Goal: Information Seeking & Learning: Check status

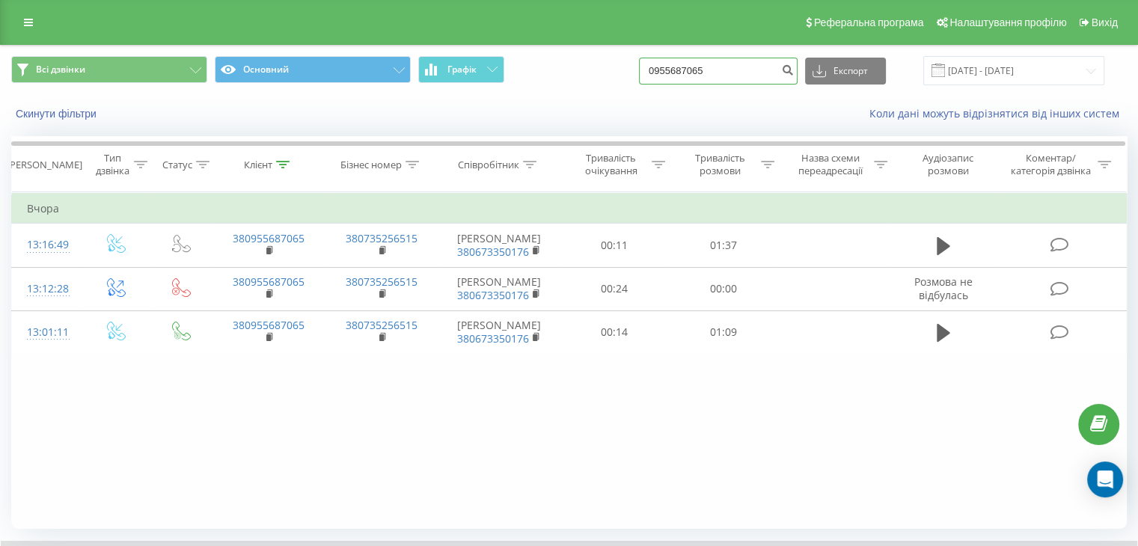
click at [724, 73] on input "0955687065" at bounding box center [718, 71] width 159 height 27
type input "0"
click at [797, 76] on button "submit" at bounding box center [787, 71] width 20 height 27
click at [990, 74] on input "[DATE] - [DATE]" at bounding box center [1013, 70] width 181 height 29
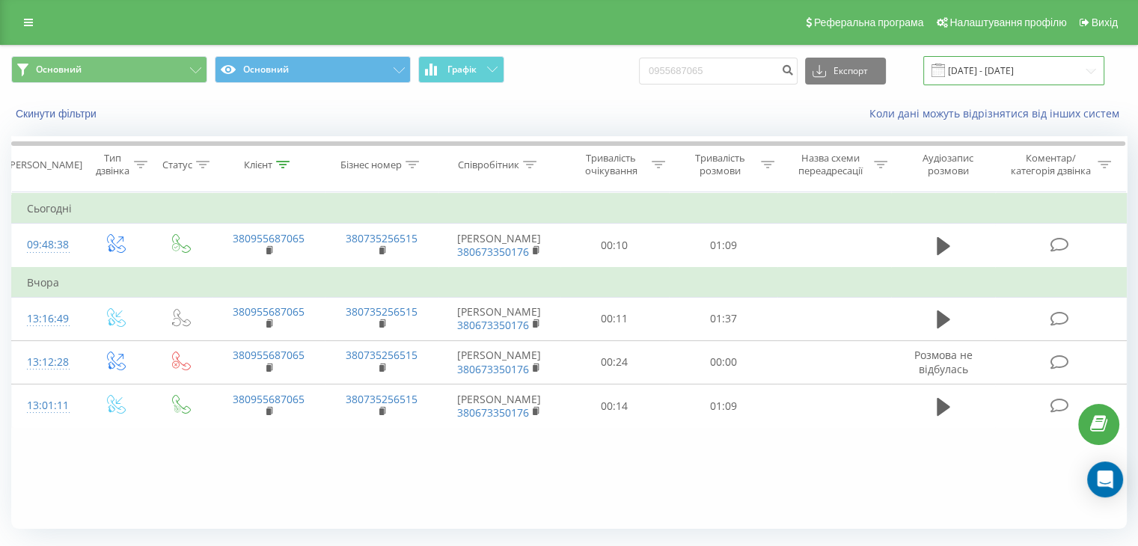
click at [1002, 70] on input "23.06.2025 - 23.09.2025" at bounding box center [1013, 70] width 181 height 29
click at [174, 466] on div "Фільтрувати за умовою Дорівнює Введіть значення Скасувати OK Фільтрувати за умо…" at bounding box center [568, 360] width 1115 height 337
click at [972, 76] on input "[DATE] - [DATE]" at bounding box center [1013, 70] width 181 height 29
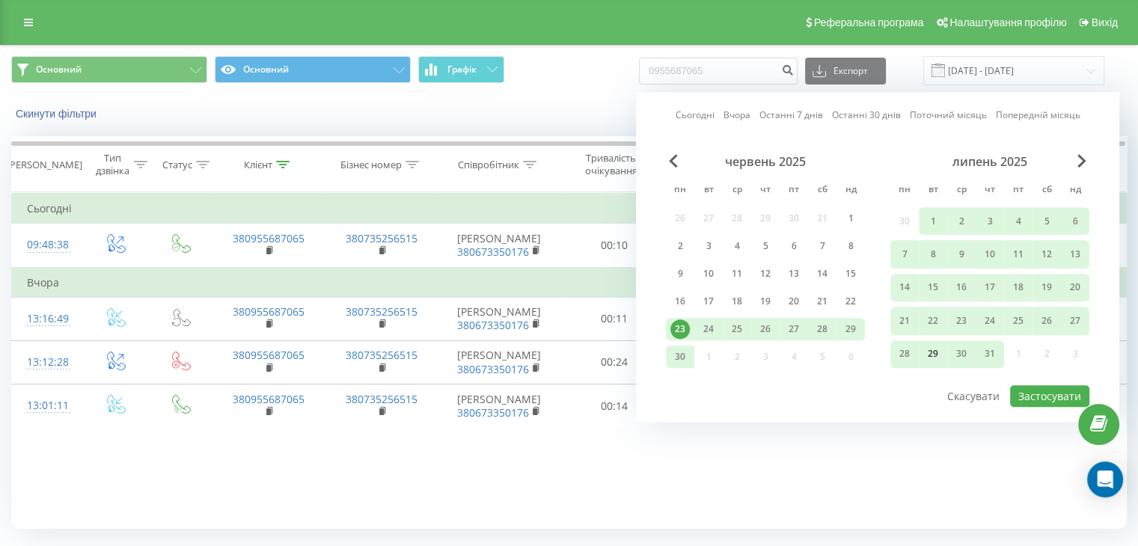
click at [936, 354] on div "29" at bounding box center [932, 353] width 19 height 19
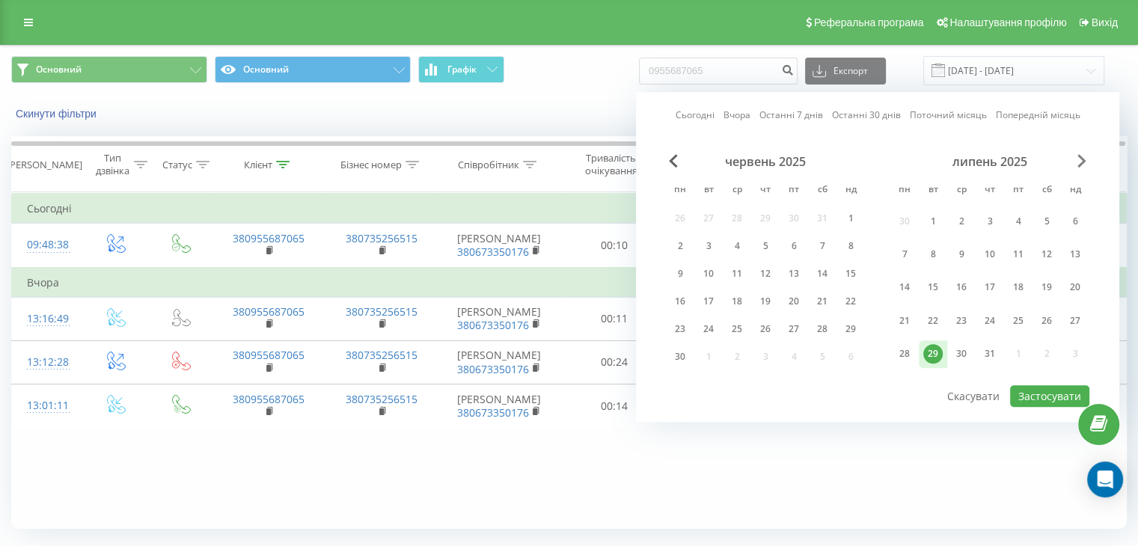
click at [1081, 159] on span "Next Month" at bounding box center [1081, 160] width 9 height 13
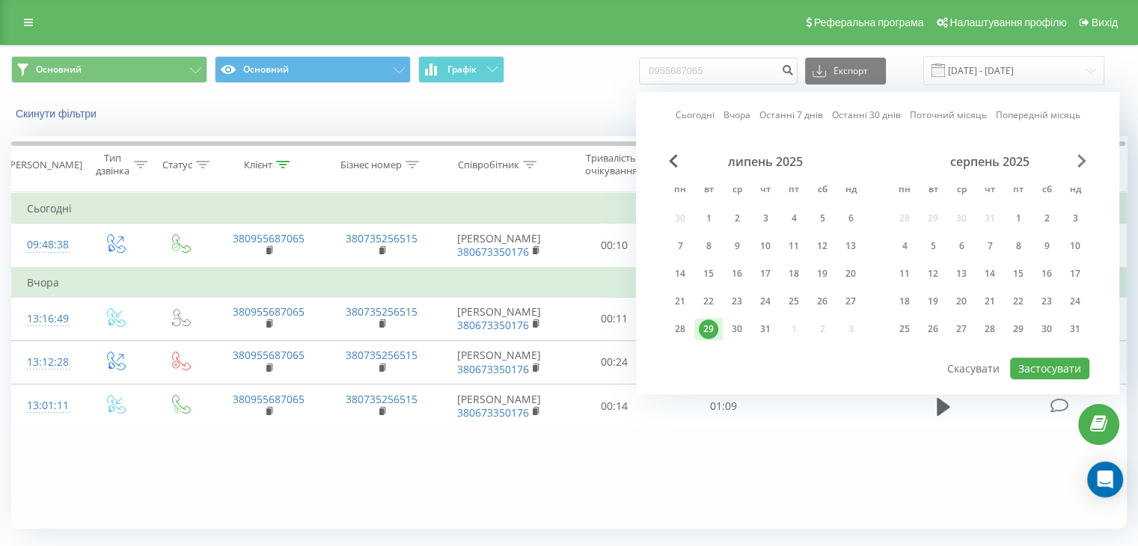
click at [1081, 159] on span "Next Month" at bounding box center [1081, 160] width 9 height 13
click at [912, 329] on div "29" at bounding box center [903, 328] width 19 height 19
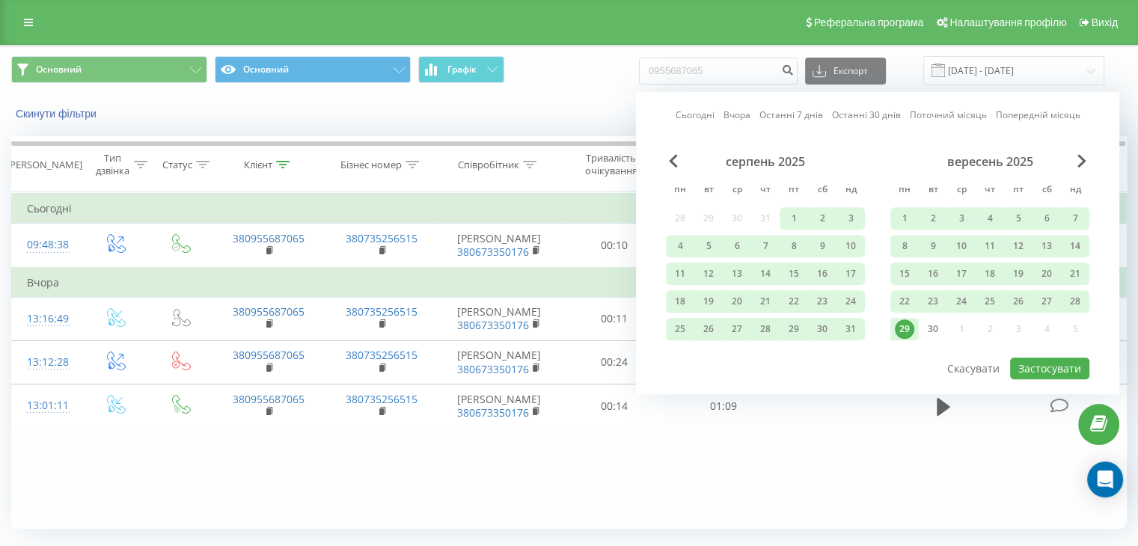
click at [900, 328] on div "29" at bounding box center [903, 328] width 19 height 19
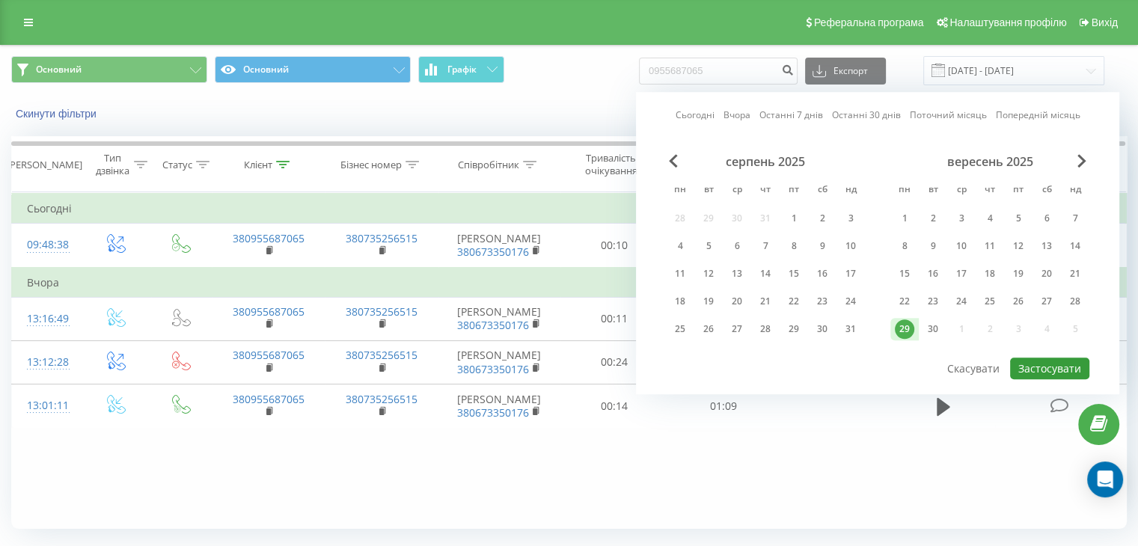
click at [1045, 363] on button "Застосувати" at bounding box center [1049, 368] width 79 height 22
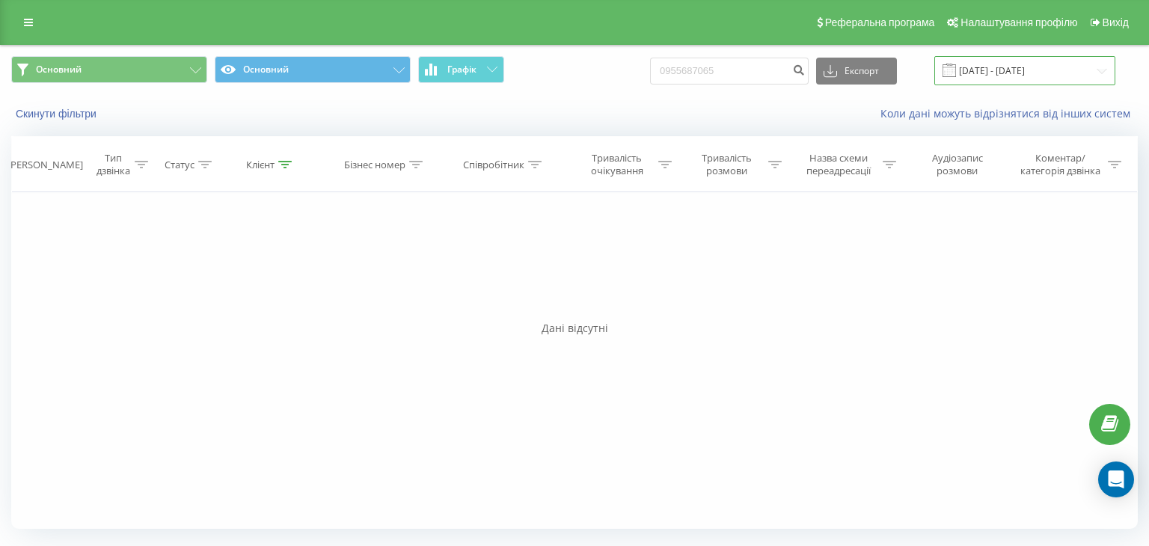
click at [1003, 76] on input "29.09.2025 - 29.09.2025" at bounding box center [1024, 70] width 181 height 29
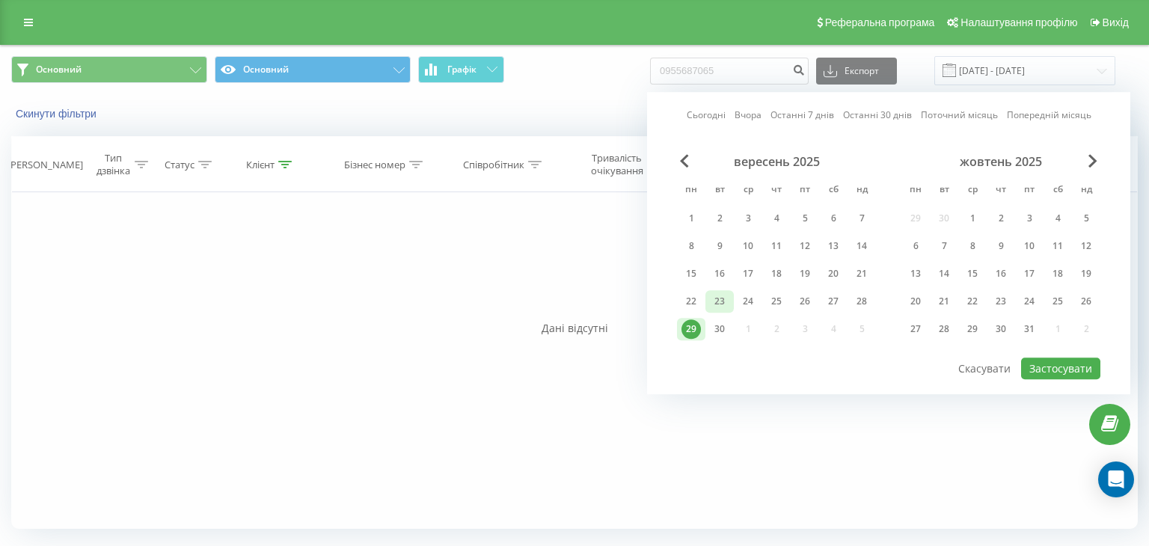
click at [721, 303] on div "23" at bounding box center [719, 301] width 19 height 19
click at [1074, 366] on button "Застосувати" at bounding box center [1060, 368] width 79 height 22
type input "23.09.2025 - 23.09.2025"
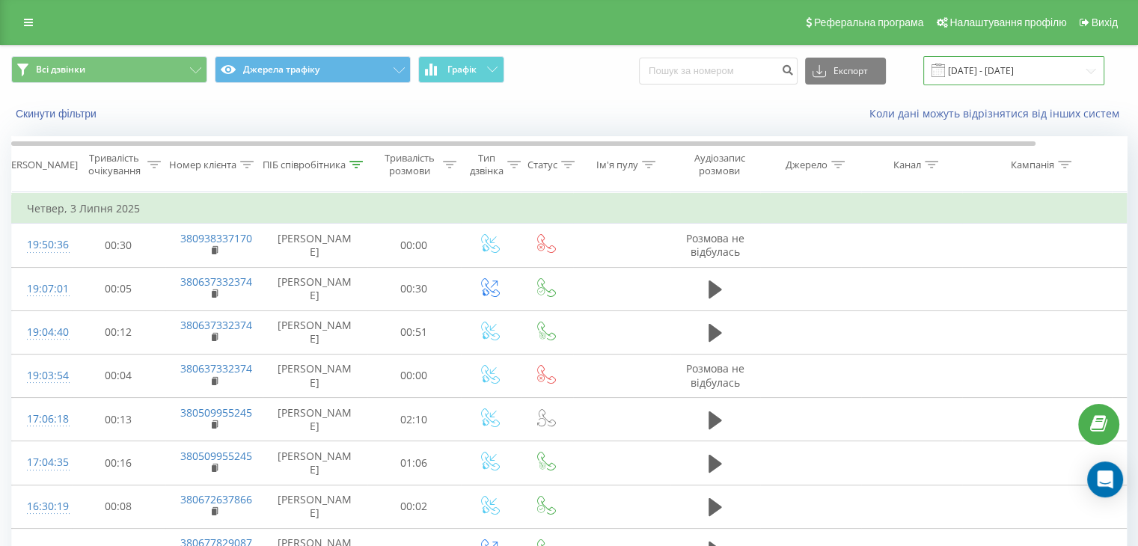
click at [987, 76] on input "[DATE] - [DATE]" at bounding box center [1013, 70] width 181 height 29
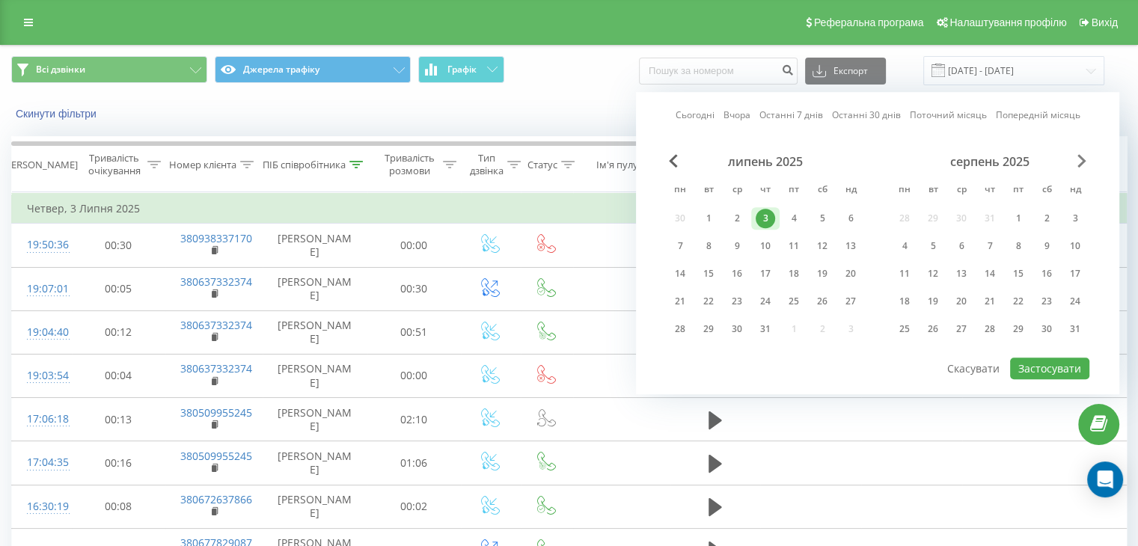
click at [1077, 165] on span "Next Month" at bounding box center [1081, 160] width 9 height 13
click at [706, 298] on div "23" at bounding box center [708, 301] width 19 height 19
click at [1027, 373] on button "Застосувати" at bounding box center [1049, 368] width 79 height 22
type input "23.09.2025 - 23.09.2025"
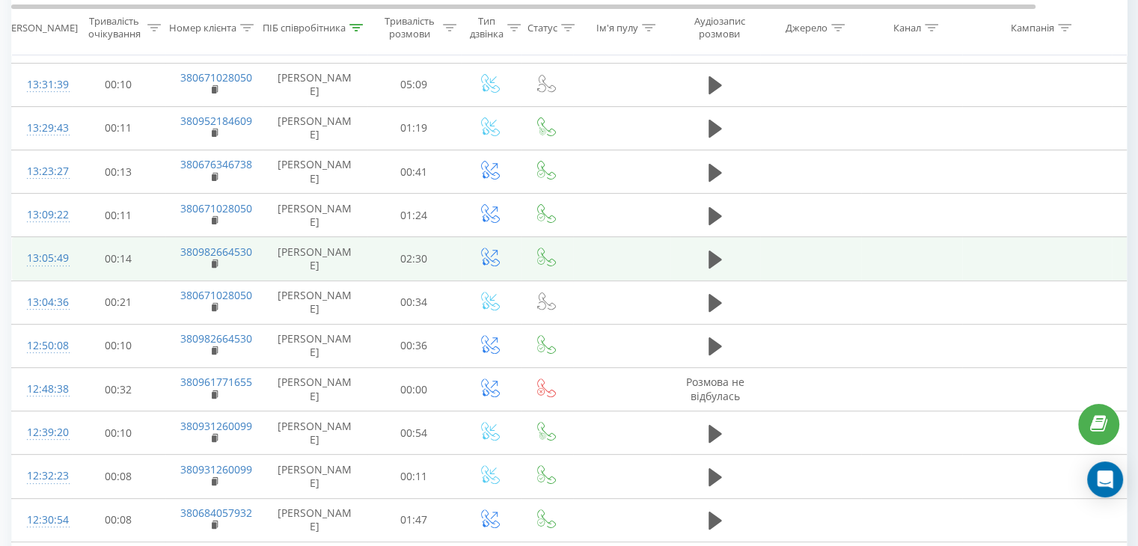
scroll to position [467, 0]
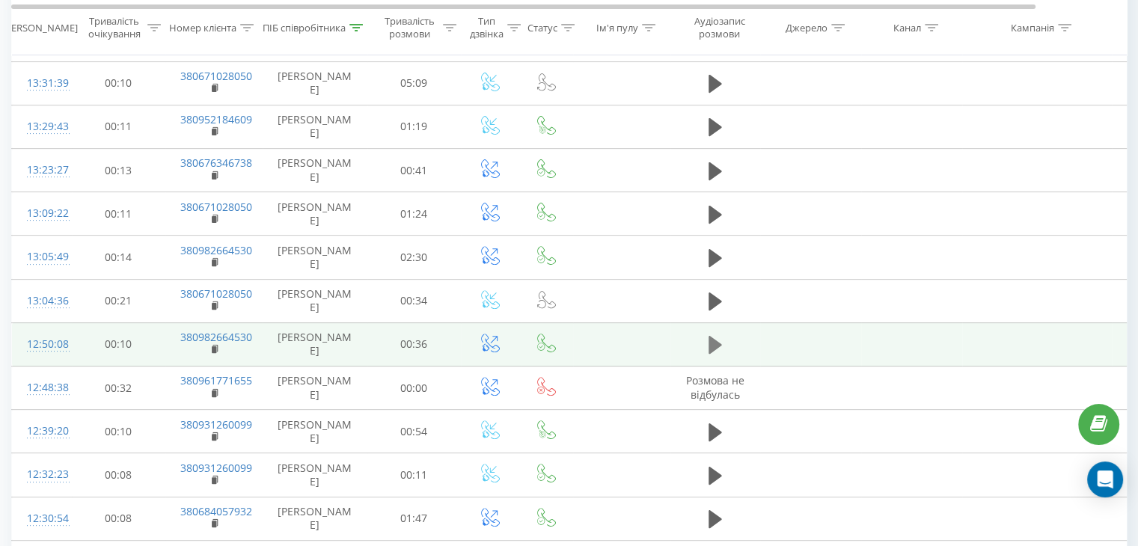
click at [705, 339] on button at bounding box center [715, 345] width 22 height 22
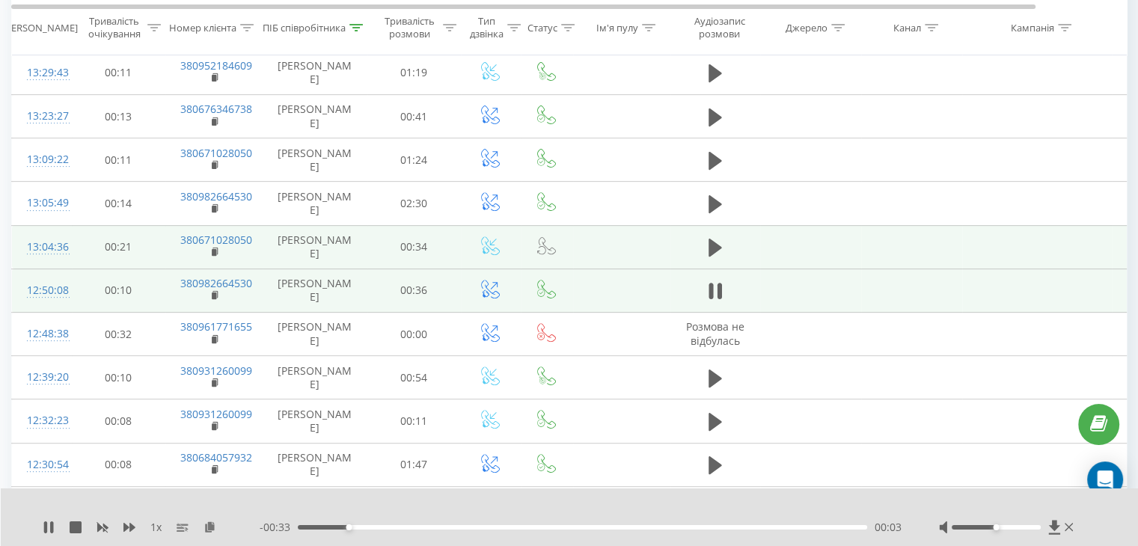
scroll to position [529, 0]
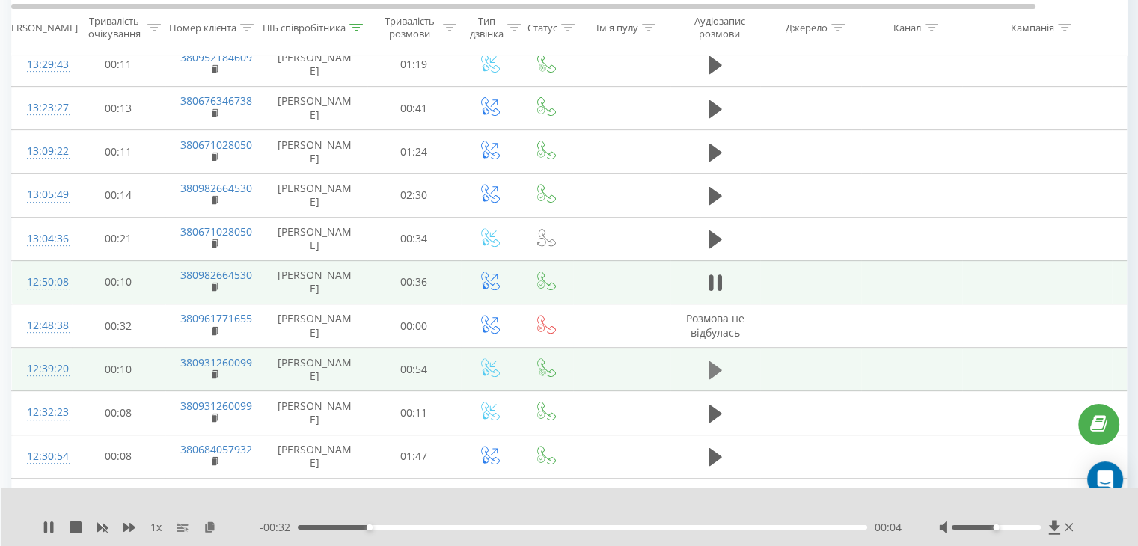
click at [704, 366] on button at bounding box center [715, 370] width 22 height 22
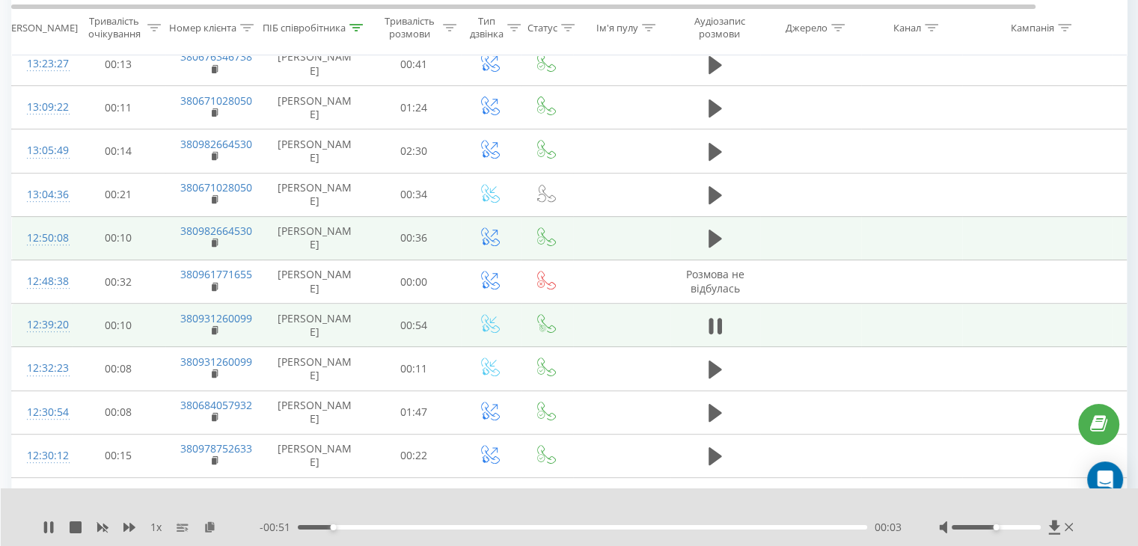
scroll to position [574, 0]
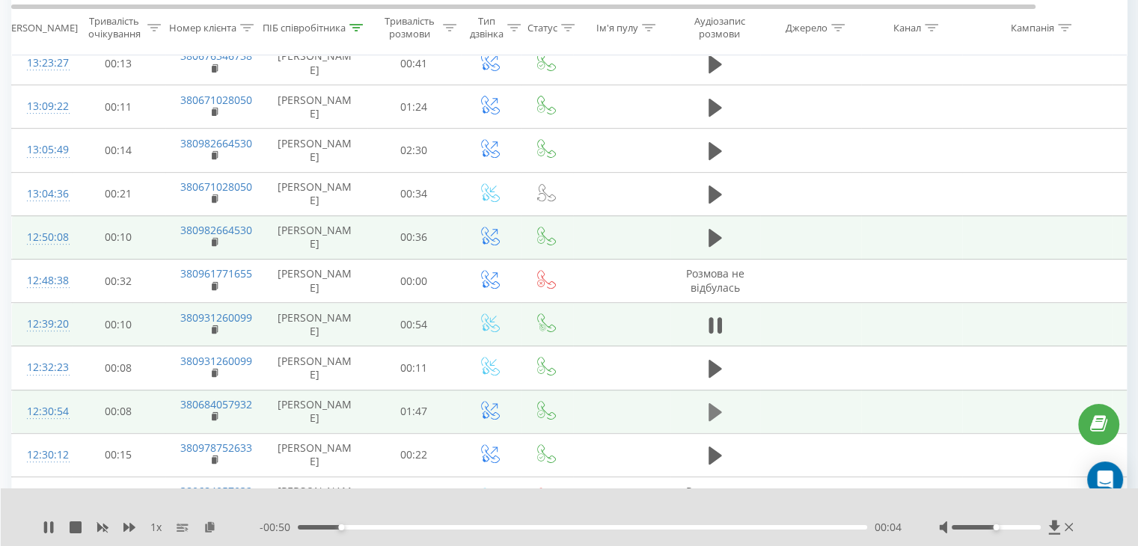
click at [716, 402] on icon at bounding box center [714, 412] width 13 height 21
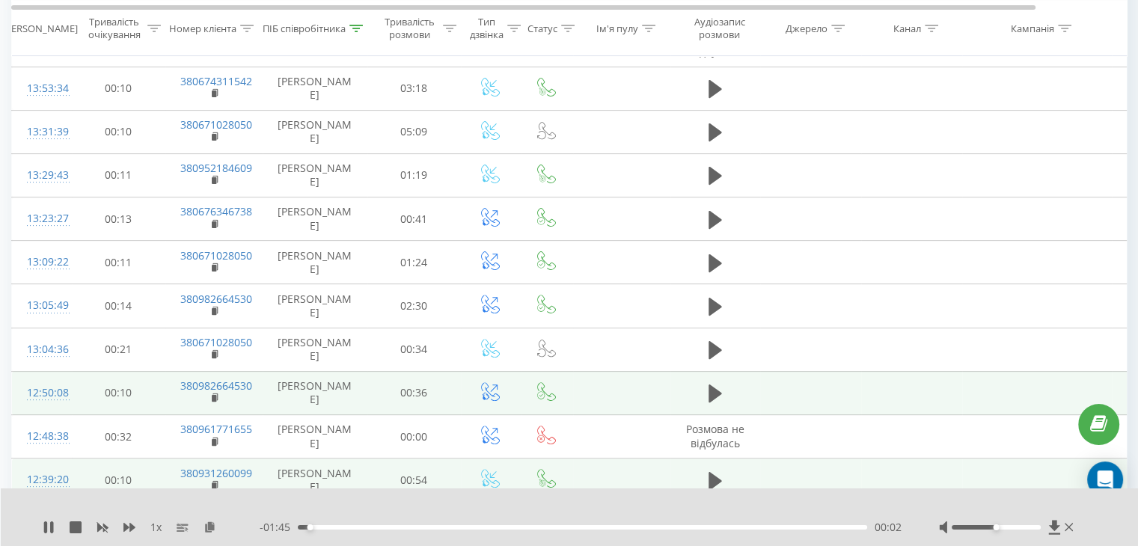
scroll to position [417, 0]
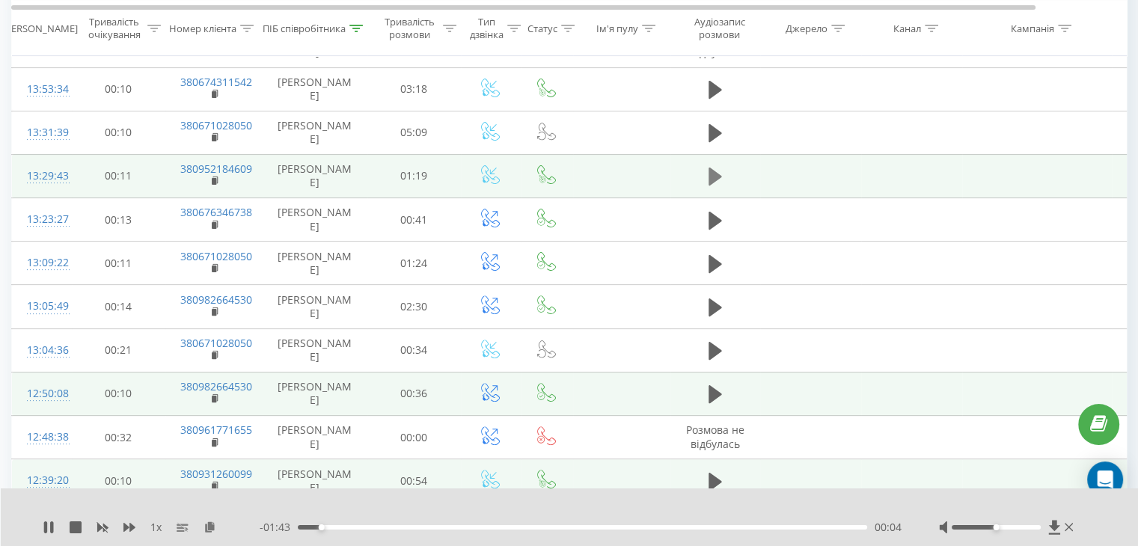
click at [712, 174] on icon at bounding box center [714, 177] width 13 height 18
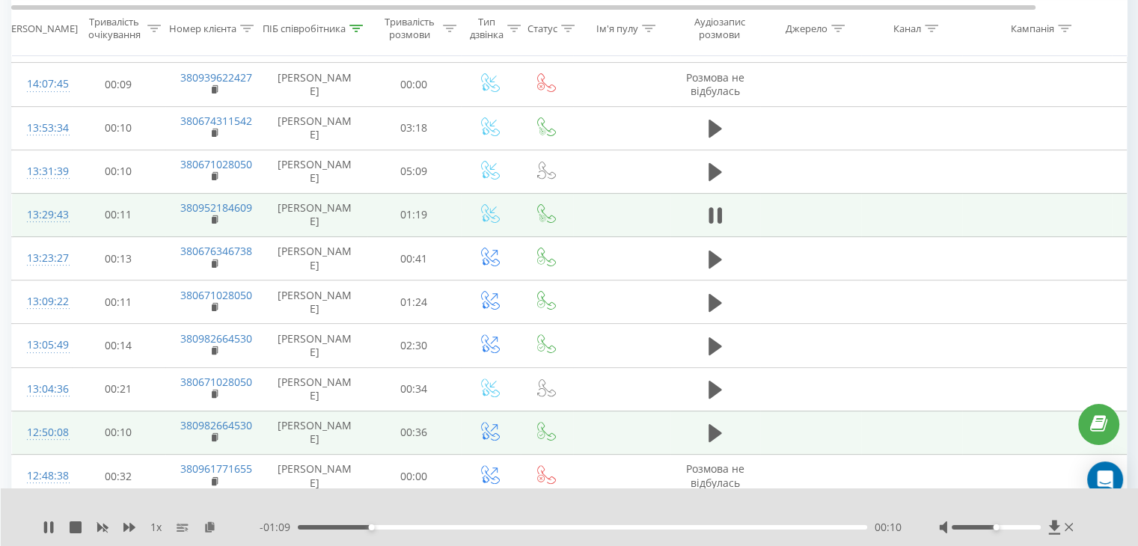
scroll to position [380, 0]
click at [715, 344] on icon at bounding box center [714, 345] width 13 height 18
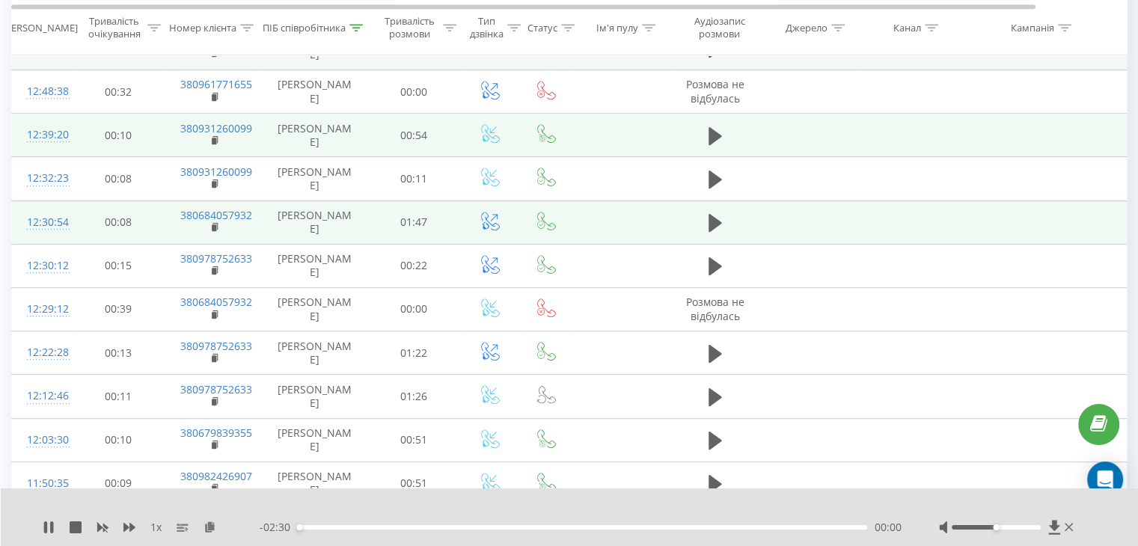
scroll to position [875, 0]
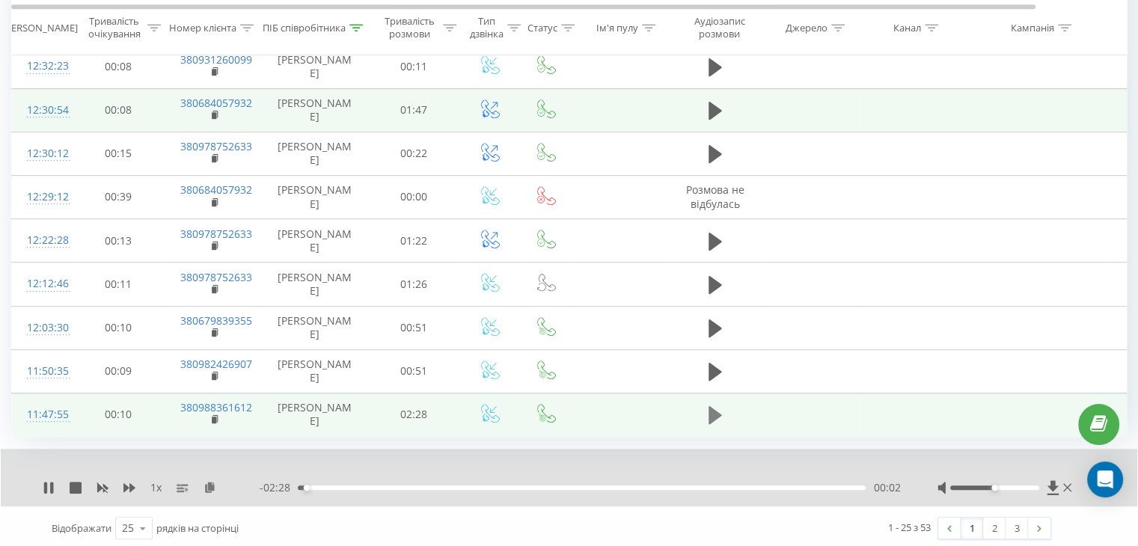
click at [712, 417] on icon at bounding box center [714, 415] width 13 height 18
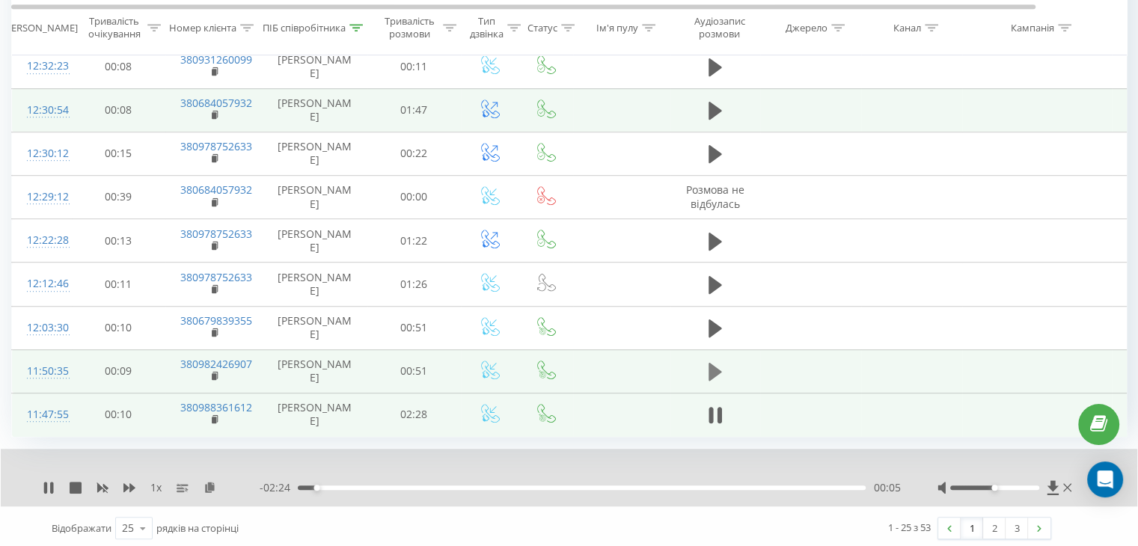
click at [716, 369] on icon at bounding box center [714, 372] width 13 height 18
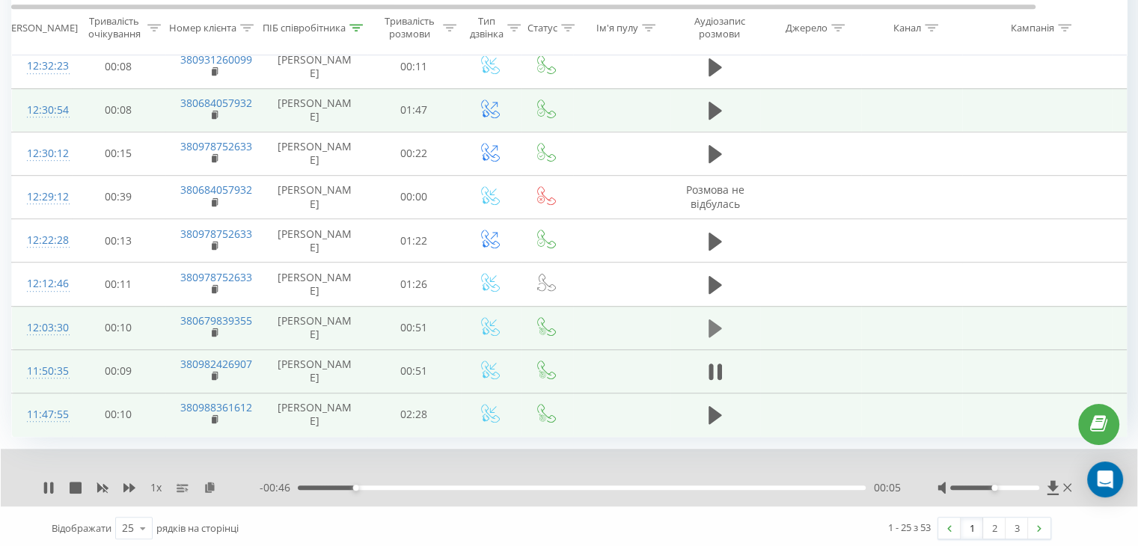
click at [718, 322] on icon at bounding box center [714, 328] width 13 height 18
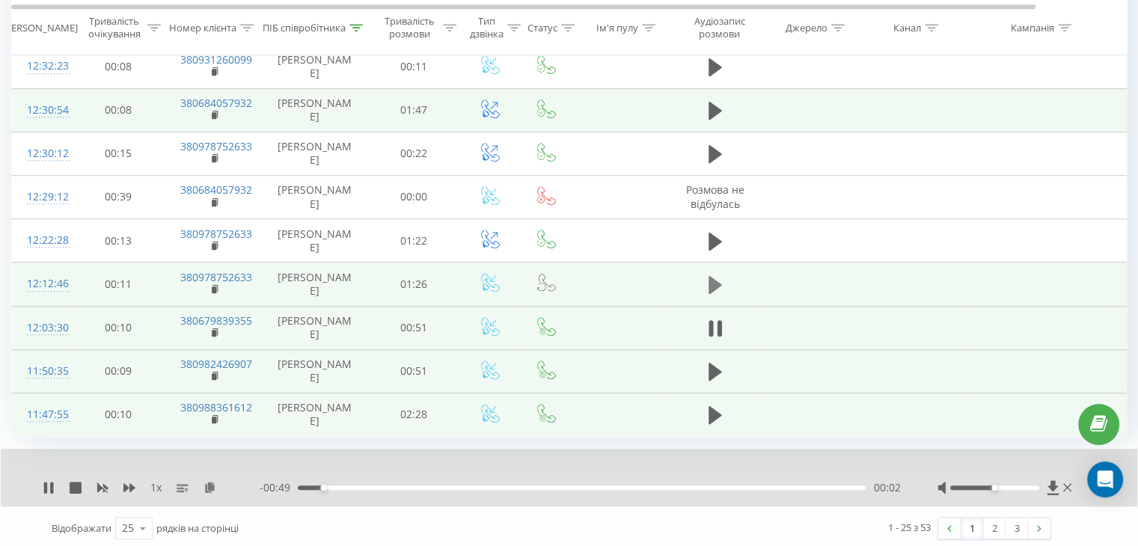
click at [708, 286] on icon at bounding box center [714, 285] width 13 height 18
click at [715, 287] on icon at bounding box center [714, 284] width 13 height 21
